Goal: Navigation & Orientation: Find specific page/section

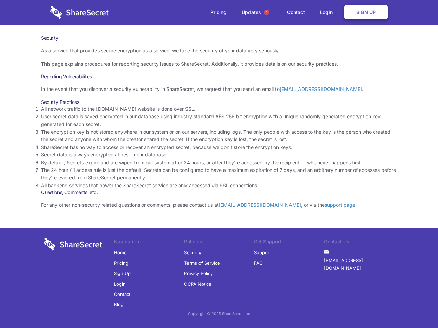
click at [219, 164] on li "By default, Secrets expire and are wiped from our system after 24 hours, or aft…" at bounding box center [219, 163] width 356 height 8
click at [266, 12] on span "1" at bounding box center [266, 12] width 5 height 5
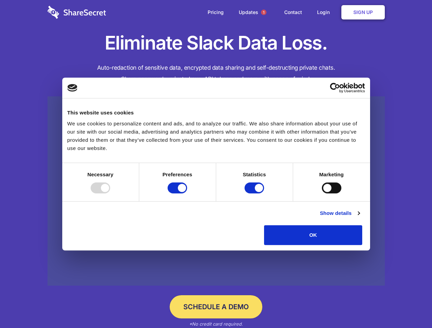
click at [110, 194] on div at bounding box center [100, 188] width 19 height 11
click at [187, 194] on input "Preferences" at bounding box center [177, 188] width 19 height 11
checkbox input "false"
click at [255, 194] on input "Statistics" at bounding box center [254, 188] width 19 height 11
checkbox input "false"
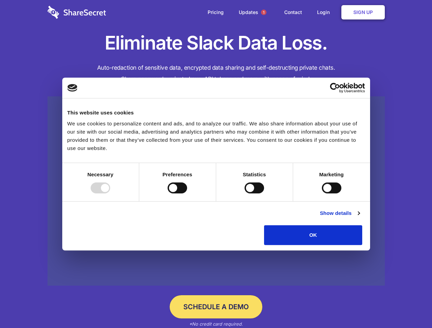
click at [322, 194] on input "Marketing" at bounding box center [331, 188] width 19 height 11
checkbox input "true"
click at [359, 218] on link "Show details" at bounding box center [340, 213] width 40 height 8
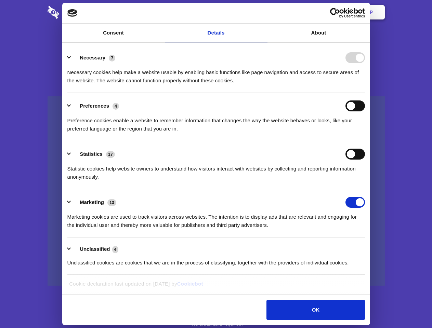
click at [365, 93] on li "Necessary 7 Necessary cookies help make a website usable by enabling basic func…" at bounding box center [216, 69] width 298 height 48
click at [263, 12] on span "1" at bounding box center [263, 12] width 5 height 5
